Goal: Check status: Check status

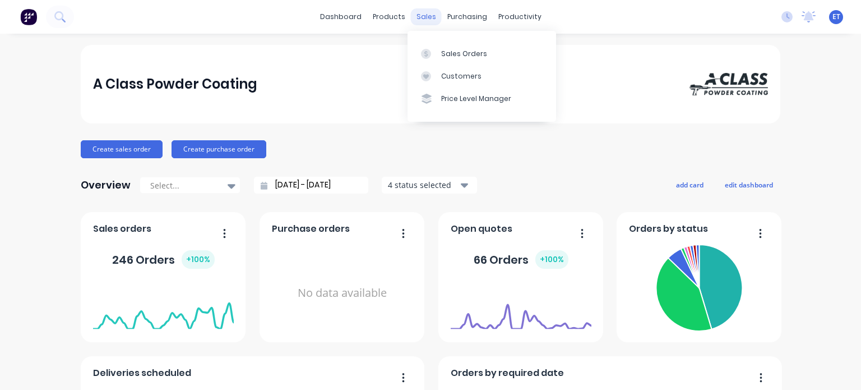
click at [419, 15] on div "sales" at bounding box center [426, 16] width 31 height 17
click at [446, 52] on div "Sales Orders" at bounding box center [464, 54] width 46 height 10
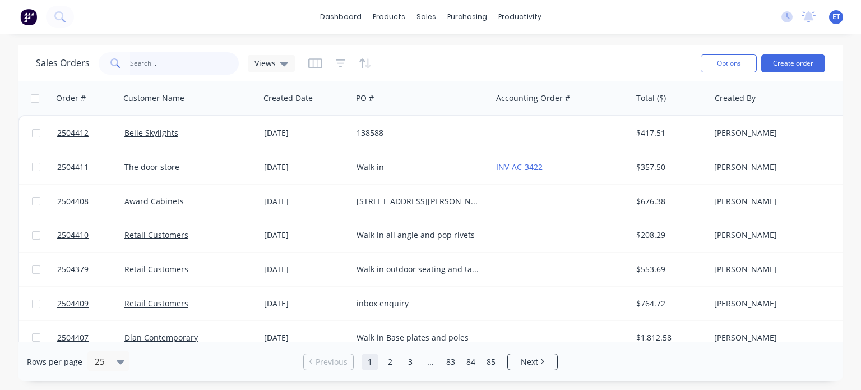
click at [149, 59] on input "text" at bounding box center [184, 63] width 109 height 22
paste input "2504370"
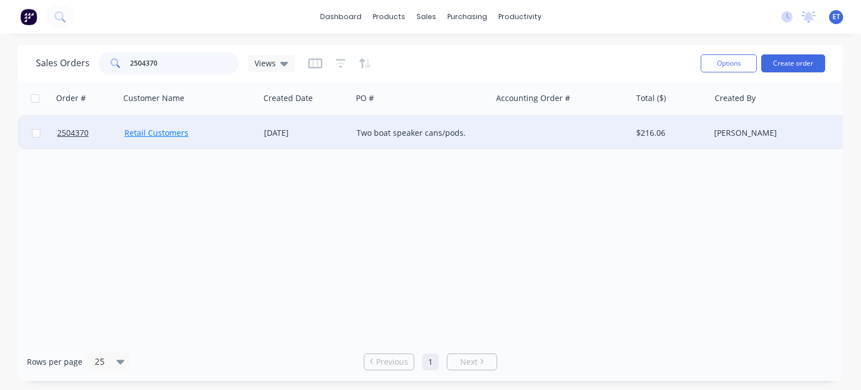
type input "2504370"
click at [175, 132] on link "Retail Customers" at bounding box center [156, 132] width 64 height 11
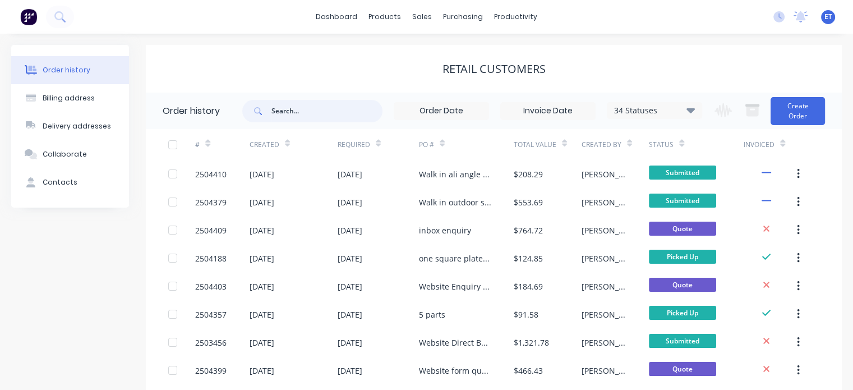
click at [298, 112] on input "text" at bounding box center [326, 111] width 111 height 22
type input "megan"
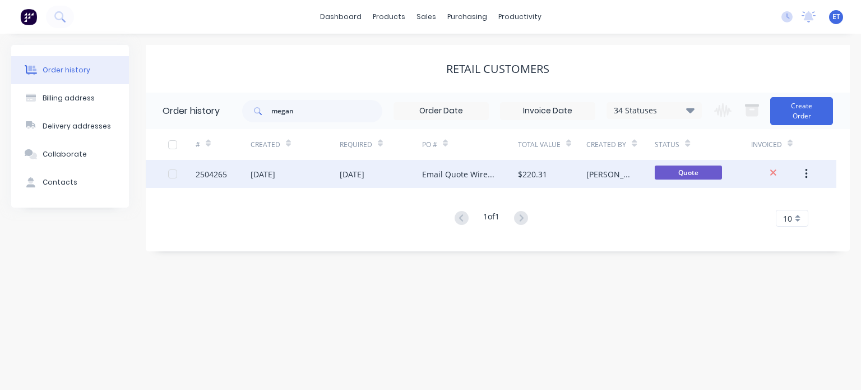
click at [275, 170] on div "[DATE]" at bounding box center [263, 174] width 25 height 12
